Goal: Communication & Community: Ask a question

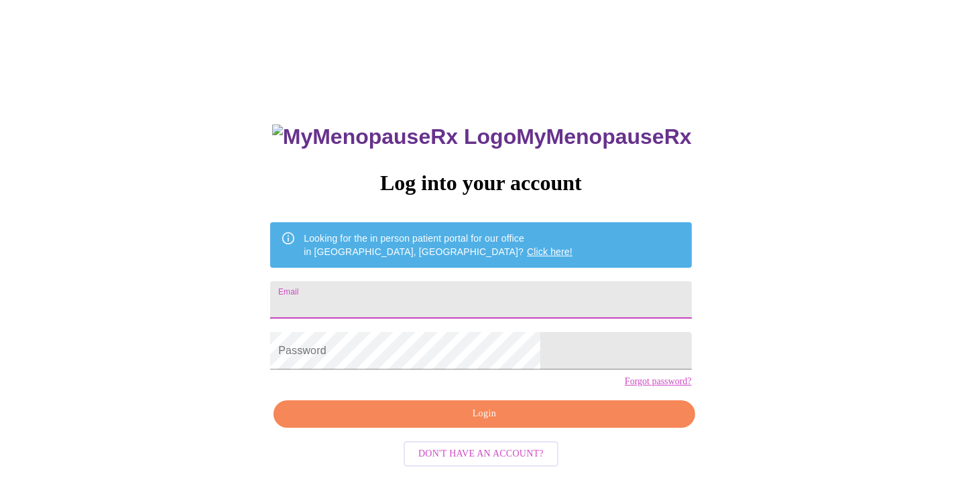
click at [487, 308] on input "Email" at bounding box center [480, 300] width 421 height 38
type input "[EMAIL_ADDRESS][DOMAIN_NAME]"
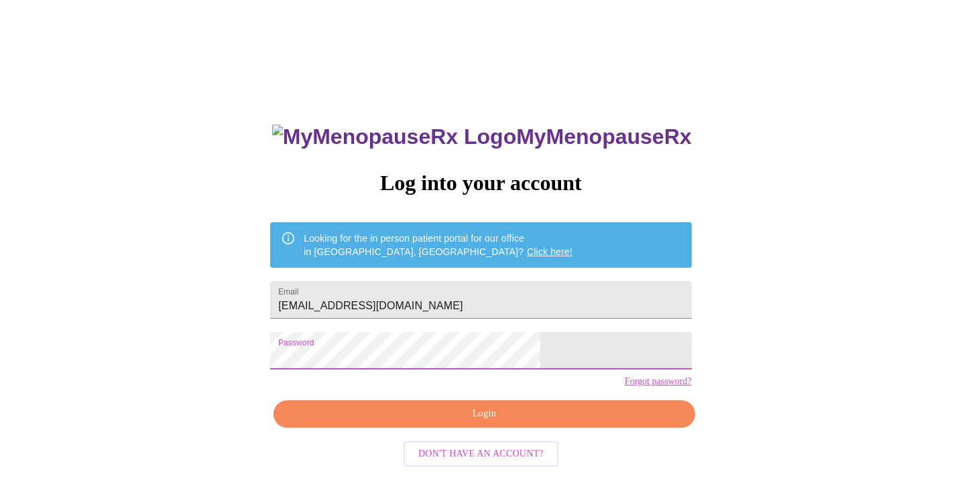
click at [465, 423] on span "Login" at bounding box center [484, 414] width 390 height 17
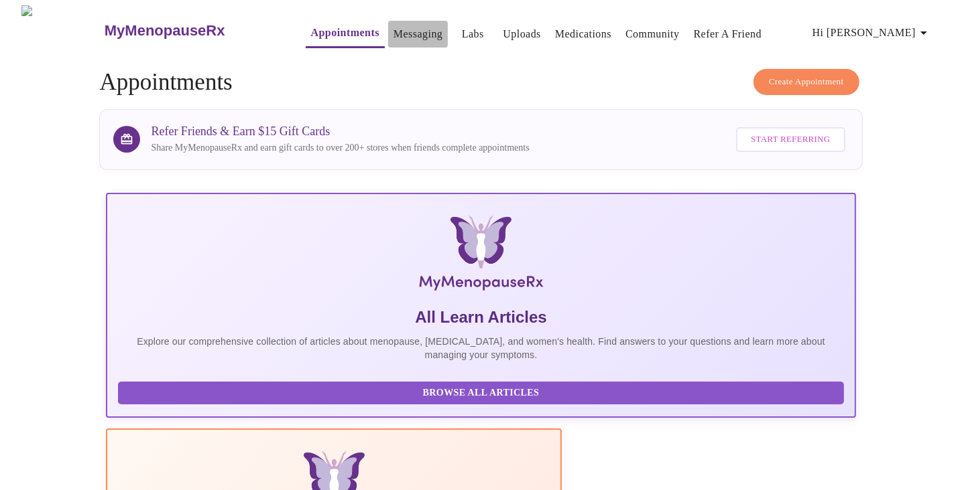
click at [388, 40] on button "Messaging" at bounding box center [418, 34] width 60 height 27
click at [393, 37] on link "Messaging" at bounding box center [417, 34] width 49 height 19
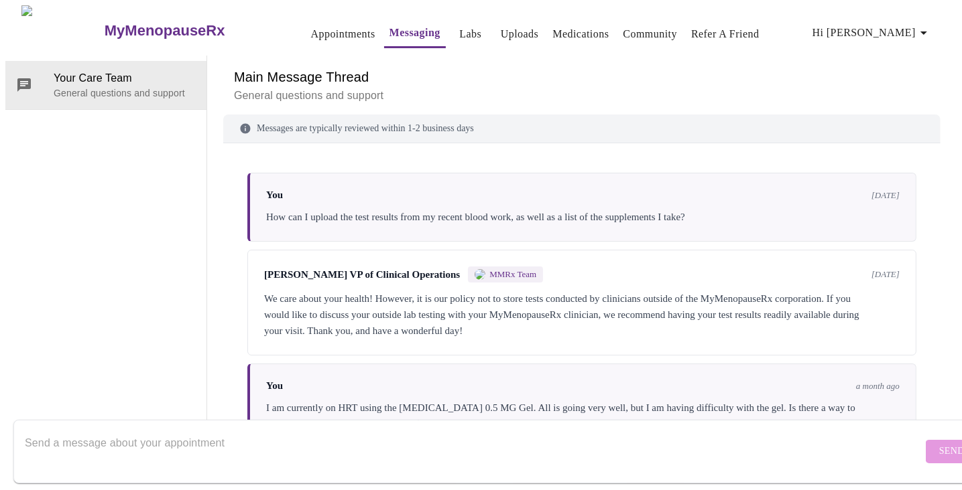
scroll to position [105, 0]
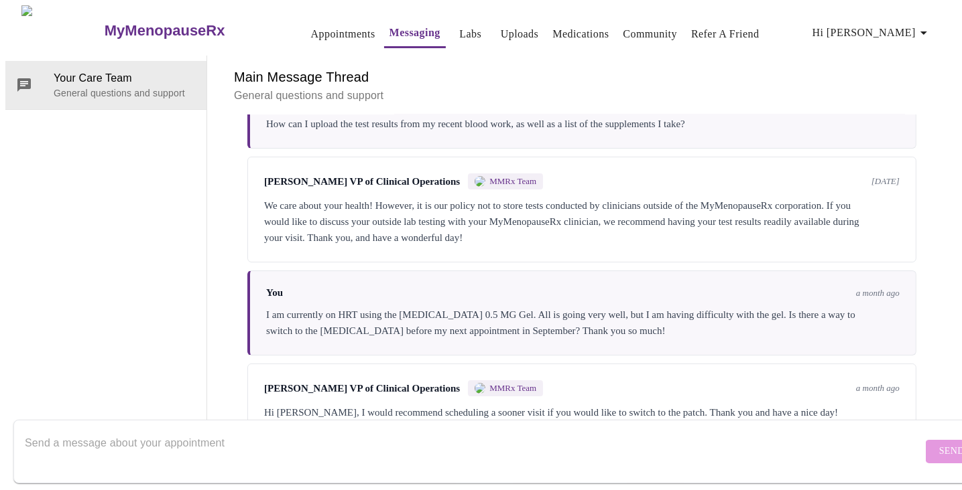
click at [277, 426] on div at bounding box center [473, 452] width 897 height 52
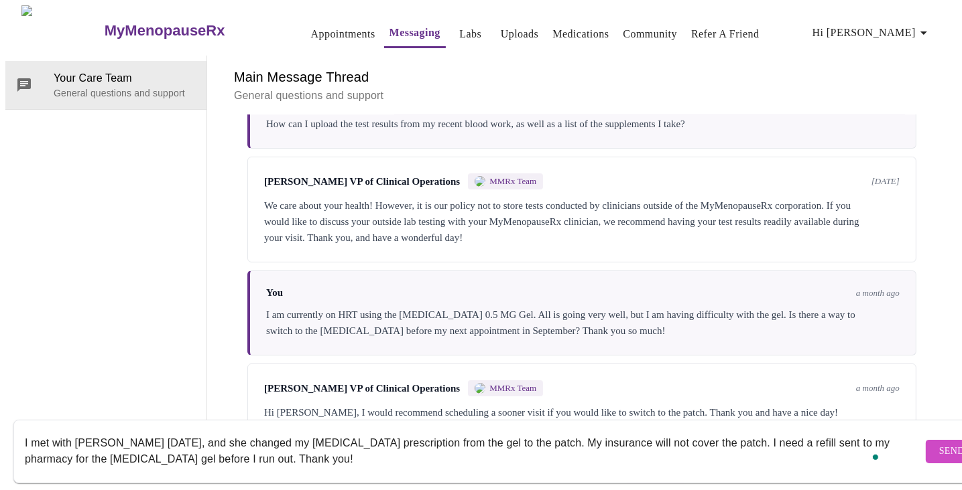
type textarea "I met with [PERSON_NAME] [DATE], and she changed my [MEDICAL_DATA] prescription…"
click at [939, 444] on span "Send" at bounding box center [951, 452] width 25 height 17
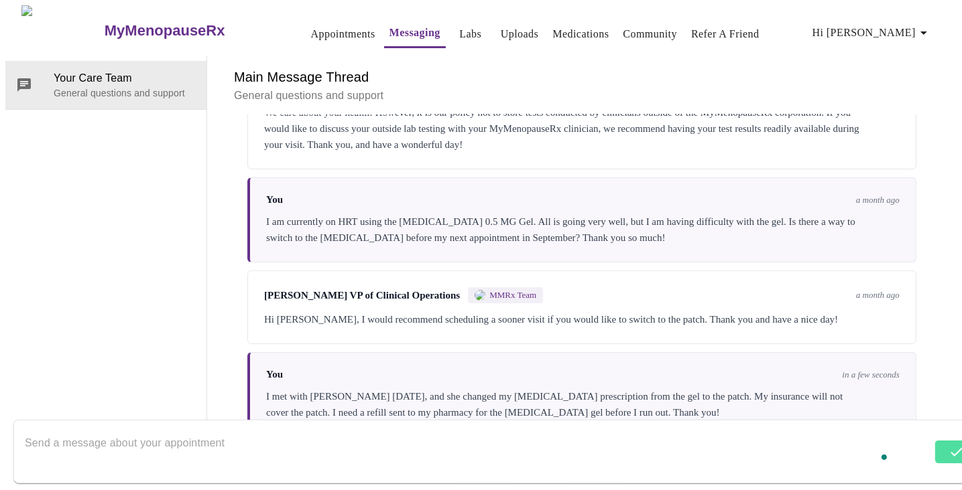
scroll to position [202, 0]
